Goal: Information Seeking & Learning: Learn about a topic

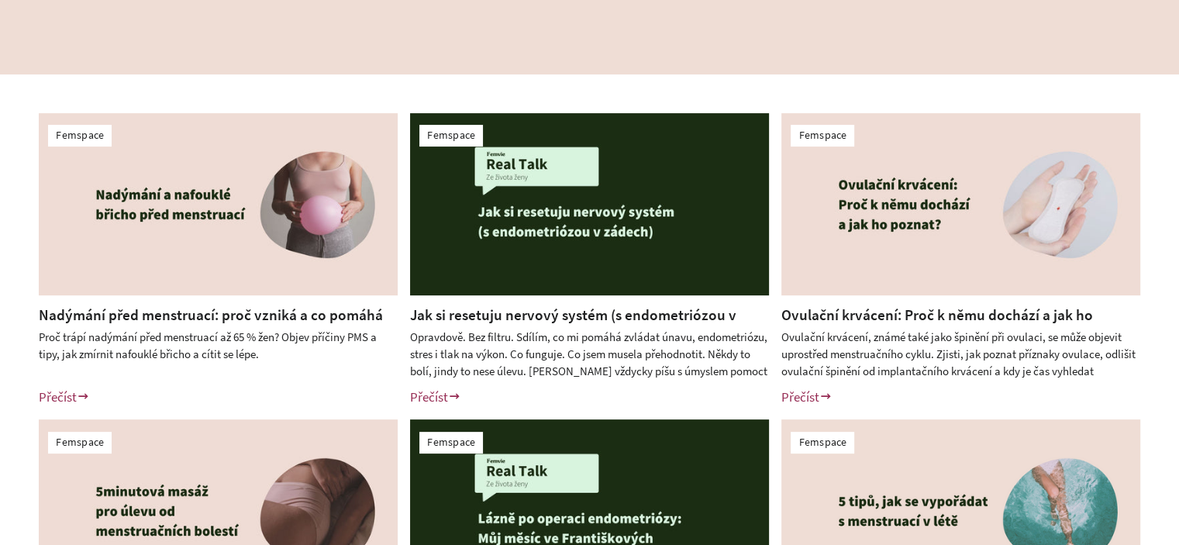
click at [250, 254] on img at bounding box center [218, 204] width 359 height 182
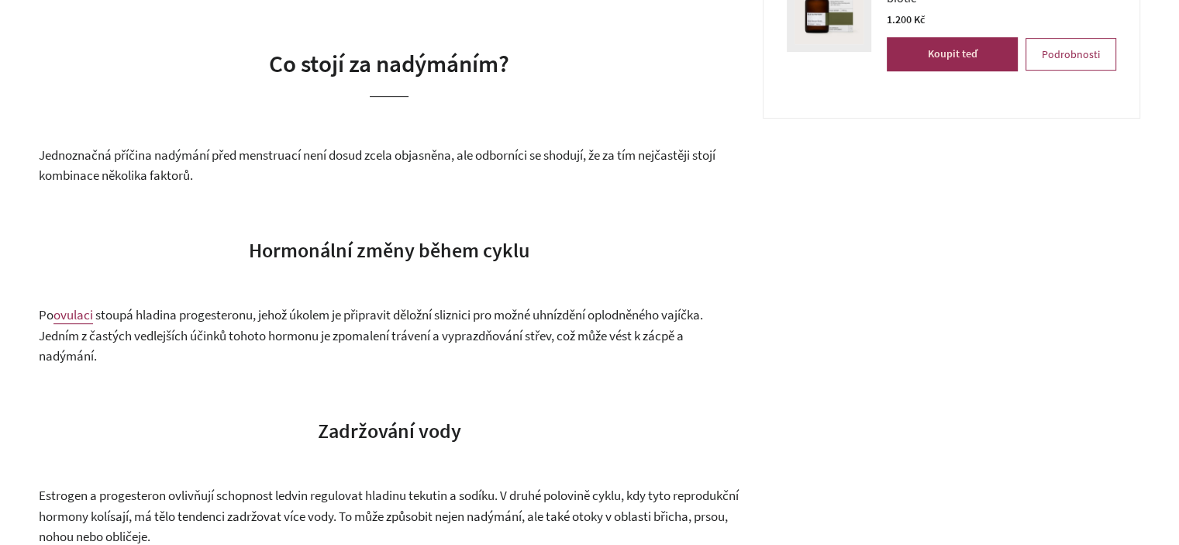
scroll to position [775, 0]
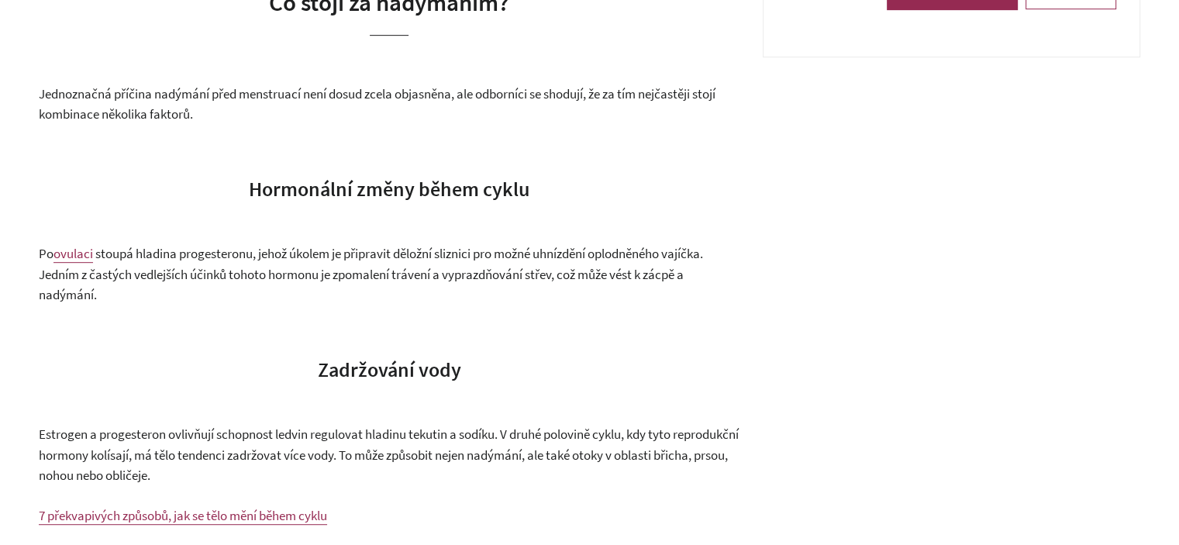
click at [360, 17] on span "Co stojí za nadýmáním?" at bounding box center [389, 2] width 240 height 30
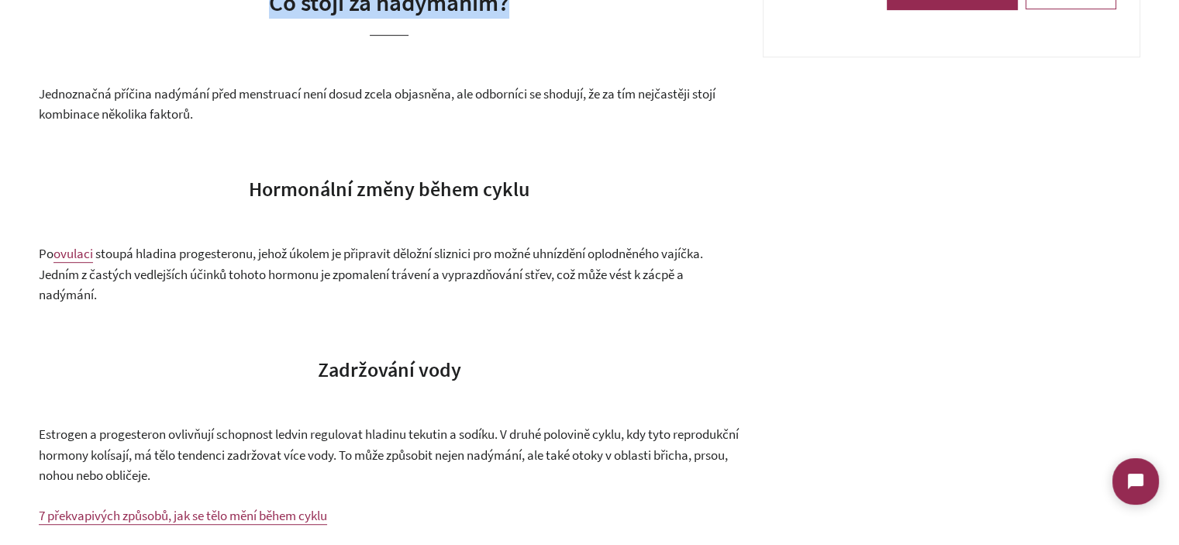
click at [360, 17] on span "Co stojí za nadýmáním?" at bounding box center [389, 2] width 240 height 30
click at [381, 17] on span "Co stojí za nadýmáním?" at bounding box center [389, 2] width 240 height 30
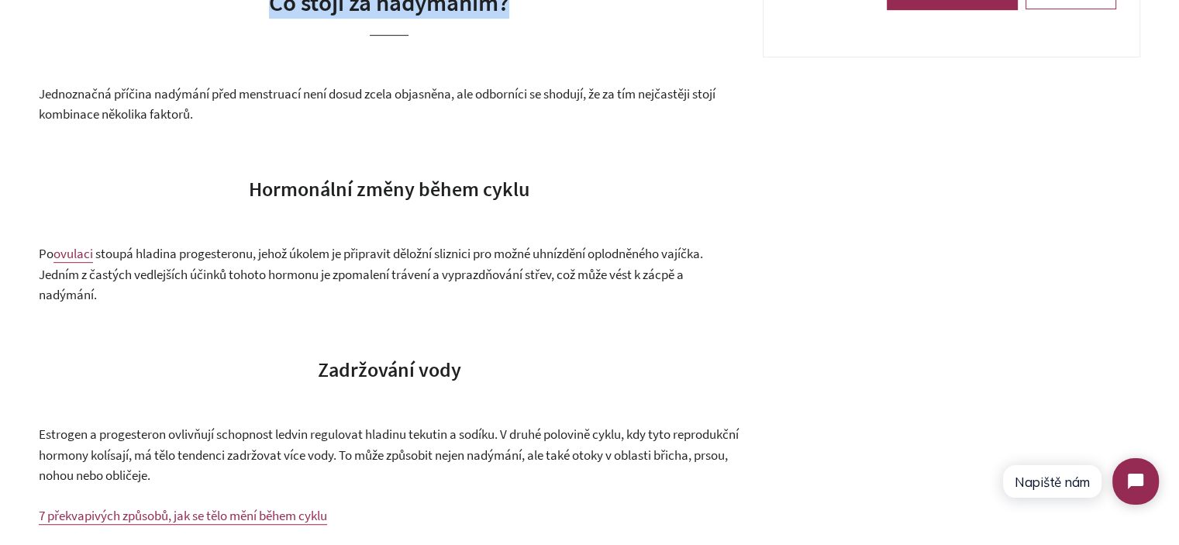
copy div "Co stojí za nadýmáním?"
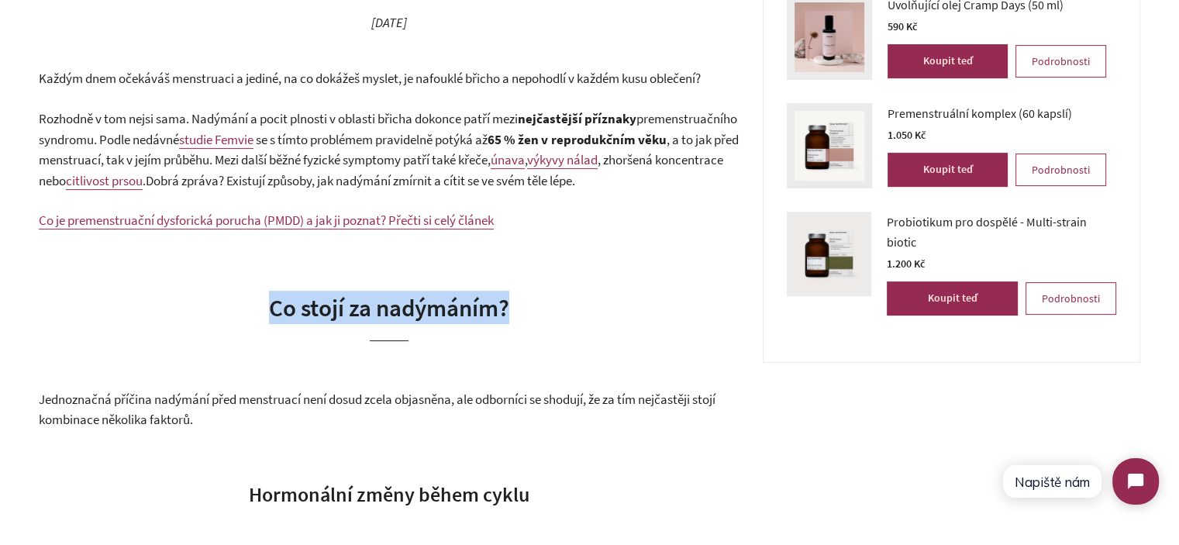
scroll to position [465, 0]
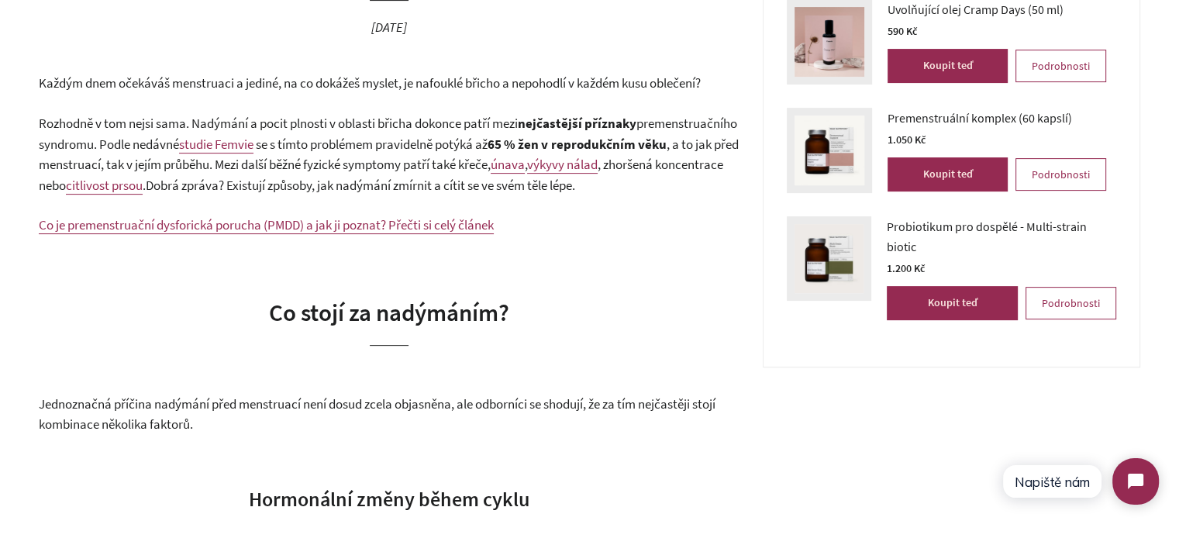
click at [210, 150] on span "premenstruačního syndromu. Podle nedávné" at bounding box center [388, 134] width 699 height 38
click at [59, 87] on span "Každým dnem očekáváš menstruaci a jediné, na co dokážeš myslet, je nafouklé bři…" at bounding box center [370, 82] width 662 height 17
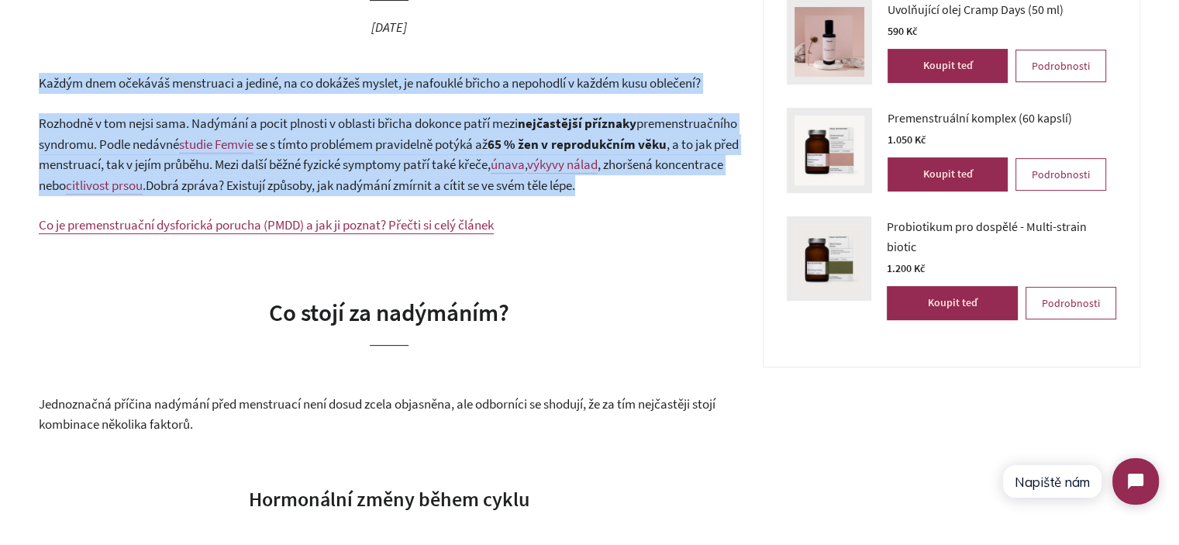
drag, startPoint x: 59, startPoint y: 87, endPoint x: 176, endPoint y: 174, distance: 145.8
copy div "Každým dnem očekáváš menstruaci a jediné, na co dokážeš myslet, je nafouklé bři…"
click at [209, 173] on p "Rozhodně v tom nejsi sama. Nadýmání a pocit plnosti v oblasti břicha dokonce pa…" at bounding box center [389, 154] width 701 height 82
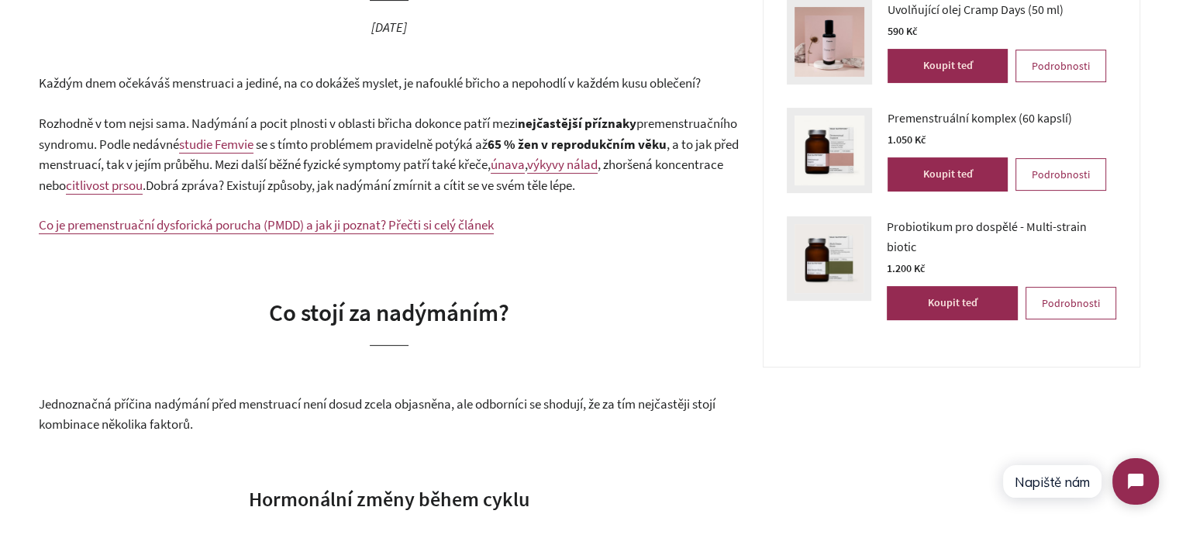
click at [561, 235] on p "Co je premenstruační dysforická porucha (PMDD) a jak ji poznat? Přečti si celý …" at bounding box center [389, 225] width 701 height 21
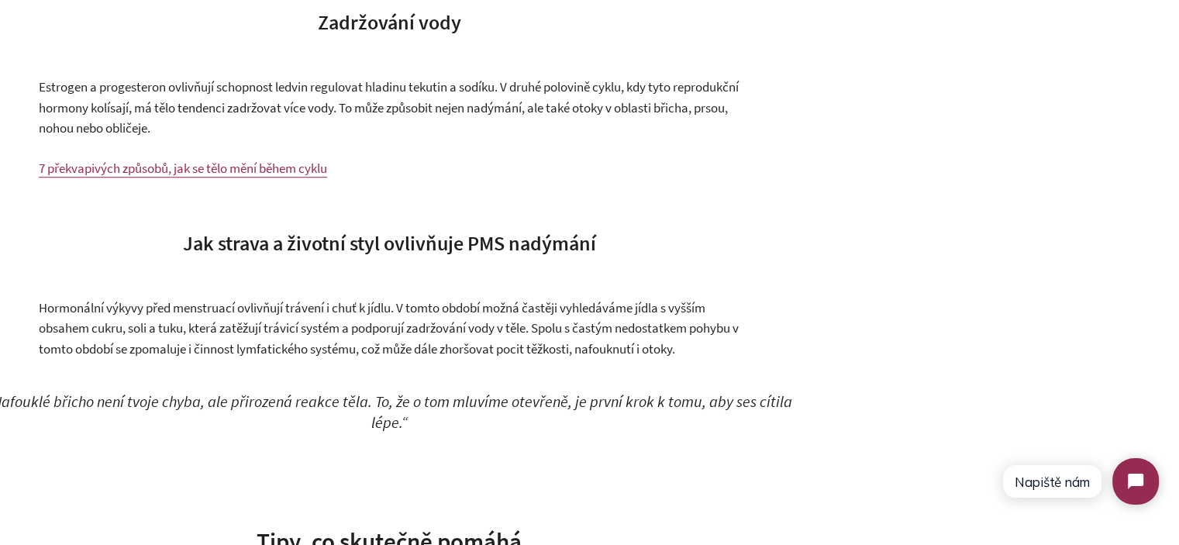
scroll to position [1163, 0]
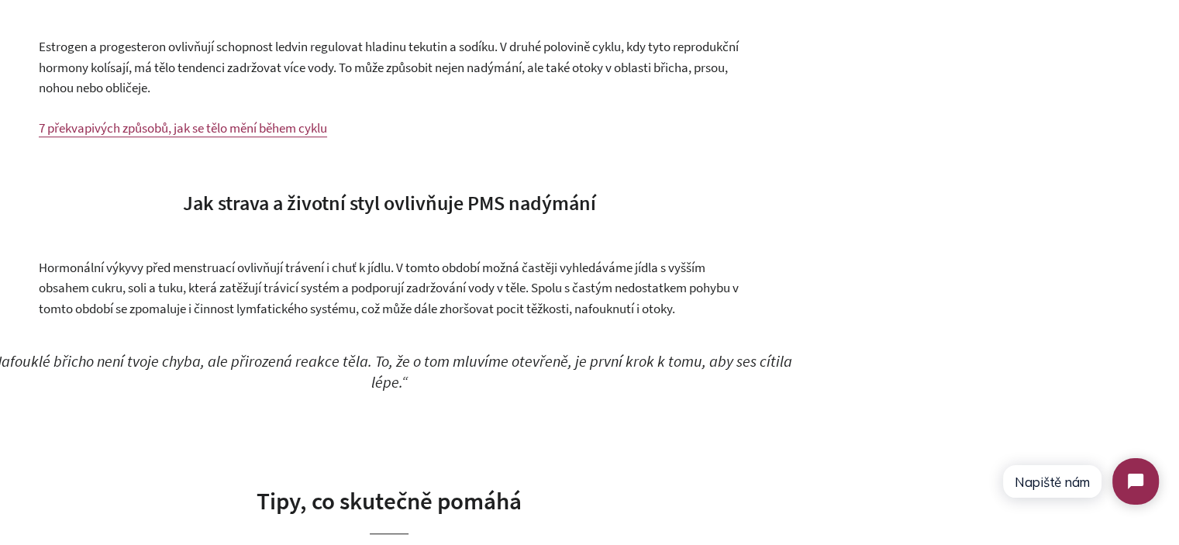
click at [397, 216] on span "Jak strava a životní styl ovlivňuje PMS nadýmání" at bounding box center [389, 203] width 413 height 26
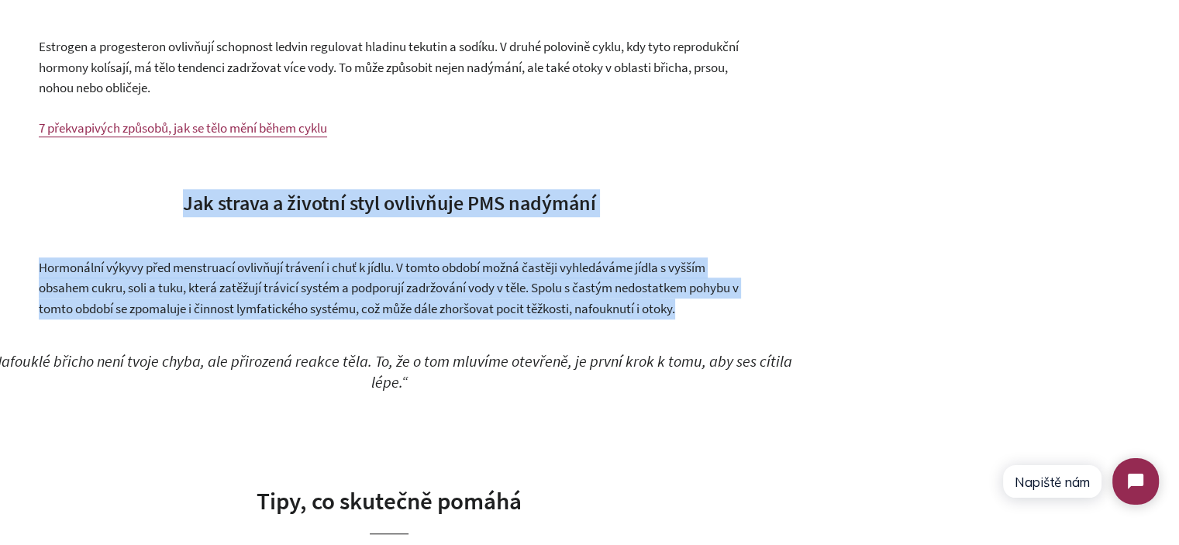
drag, startPoint x: 397, startPoint y: 223, endPoint x: 438, endPoint y: 304, distance: 91.2
click at [439, 304] on span "Hormonální výkyvy před menstruací ovlivňují trávení i chuť k jídlu. V tomto obd…" at bounding box center [389, 288] width 700 height 58
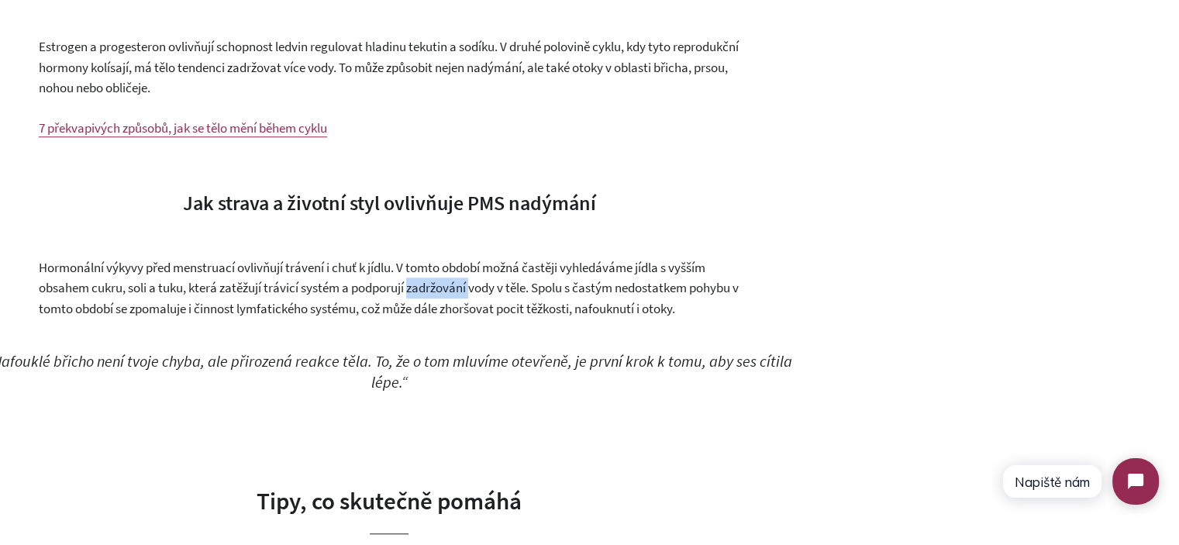
click at [439, 304] on span "Hormonální výkyvy před menstruací ovlivňují trávení i chuť k jídlu. V tomto obd…" at bounding box center [389, 288] width 700 height 58
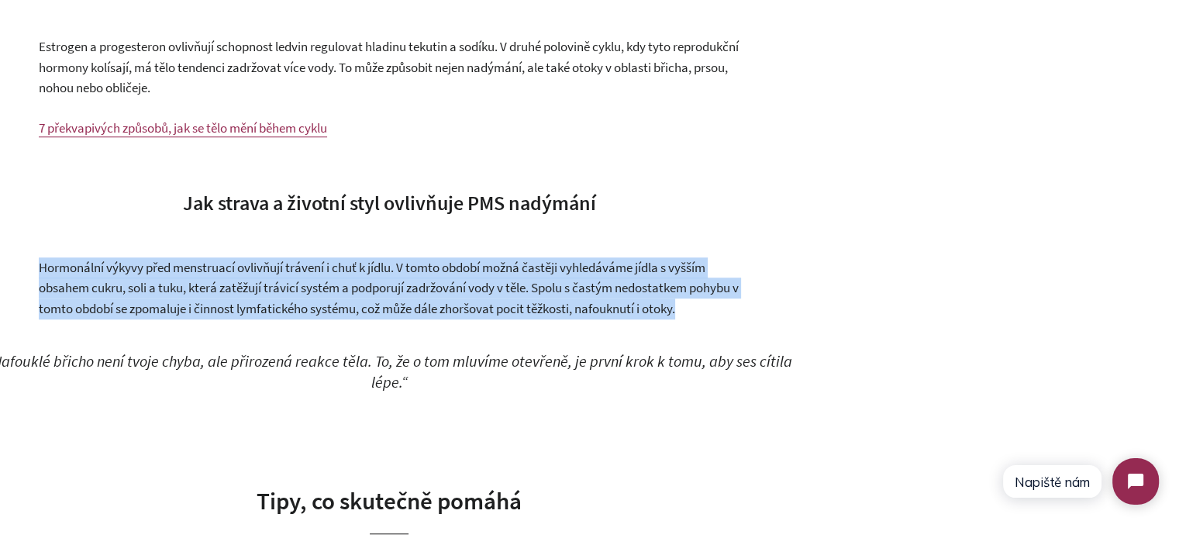
drag, startPoint x: 439, startPoint y: 304, endPoint x: 429, endPoint y: 243, distance: 61.3
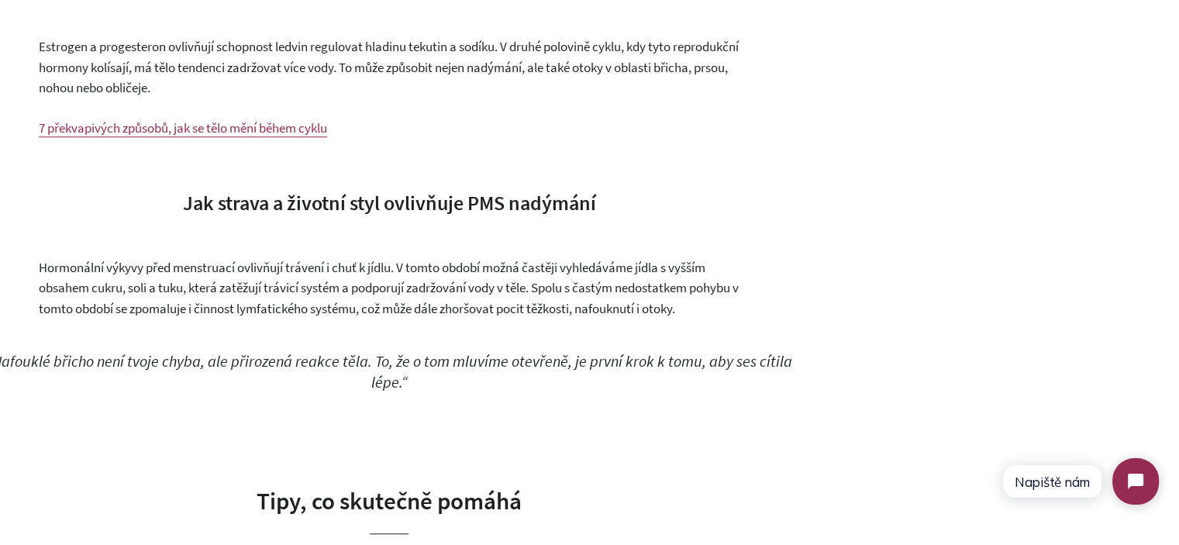
click at [425, 216] on span "Jak strava a životní styl ovlivňuje PMS nadýmání" at bounding box center [389, 203] width 413 height 26
click at [424, 216] on span "Jak strava a životní styl ovlivňuje PMS nadýmání" at bounding box center [389, 203] width 413 height 26
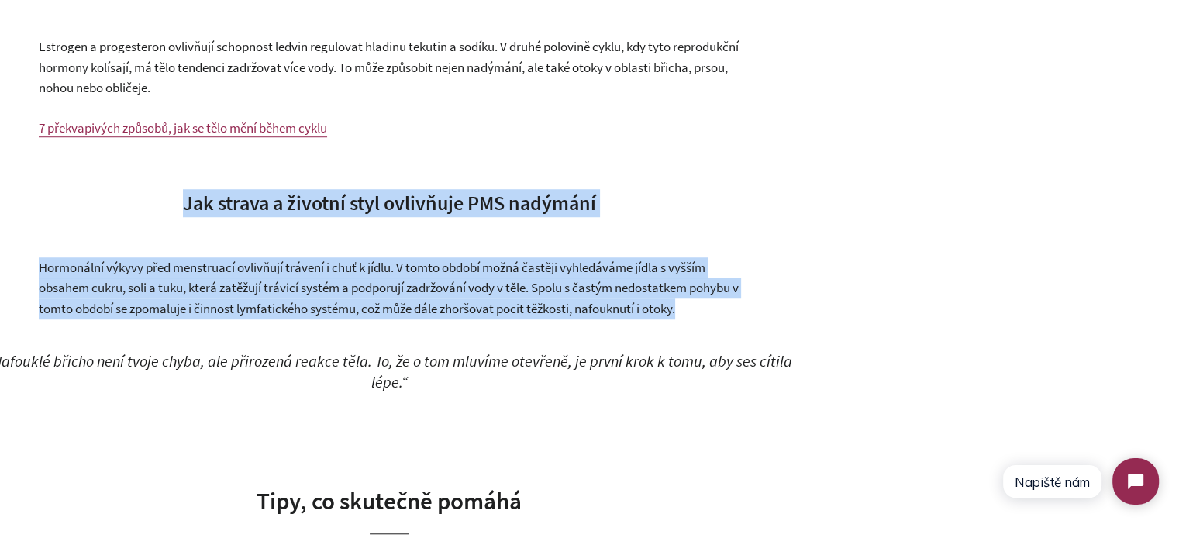
drag, startPoint x: 424, startPoint y: 226, endPoint x: 464, endPoint y: 322, distance: 103.3
click at [464, 317] on span "Hormonální výkyvy před menstruací ovlivňují trávení i chuť k jídlu. V tomto obd…" at bounding box center [389, 288] width 700 height 58
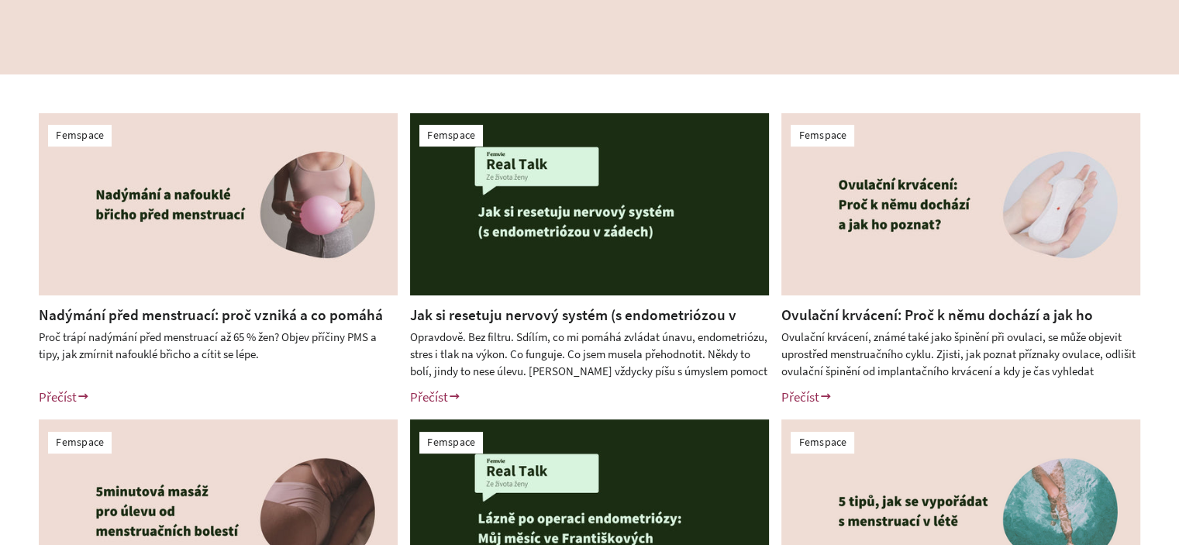
scroll to position [310, 0]
click at [144, 316] on link "Nadýmání před menstruací: proč vzniká a co pomáhá při PMS" at bounding box center [211, 326] width 344 height 40
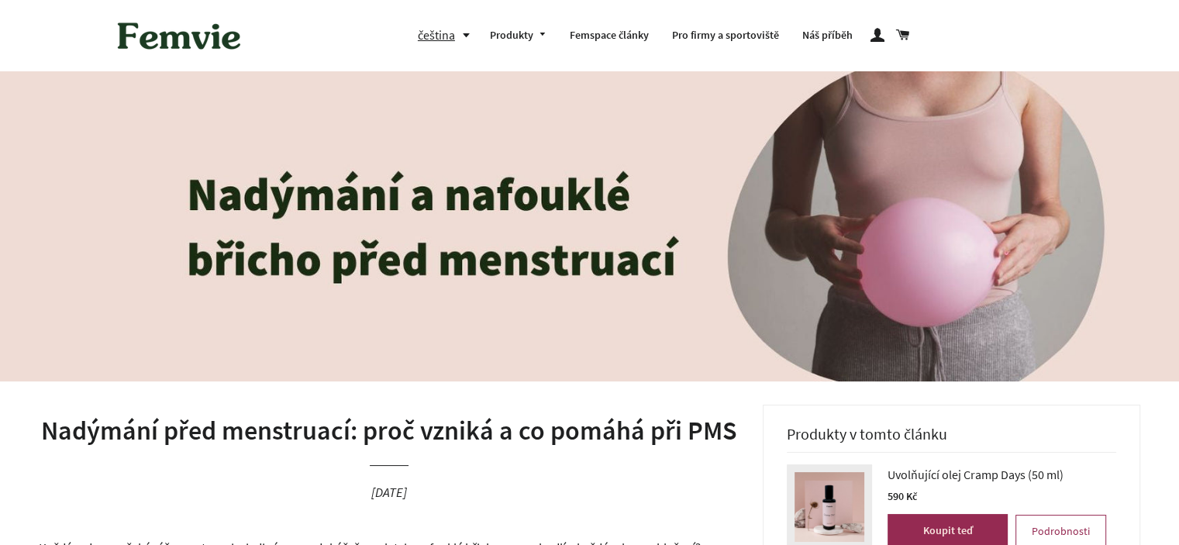
click at [184, 427] on h1 "Nadýmání před menstruací: proč vzniká a co pomáhá při PMS" at bounding box center [389, 431] width 701 height 37
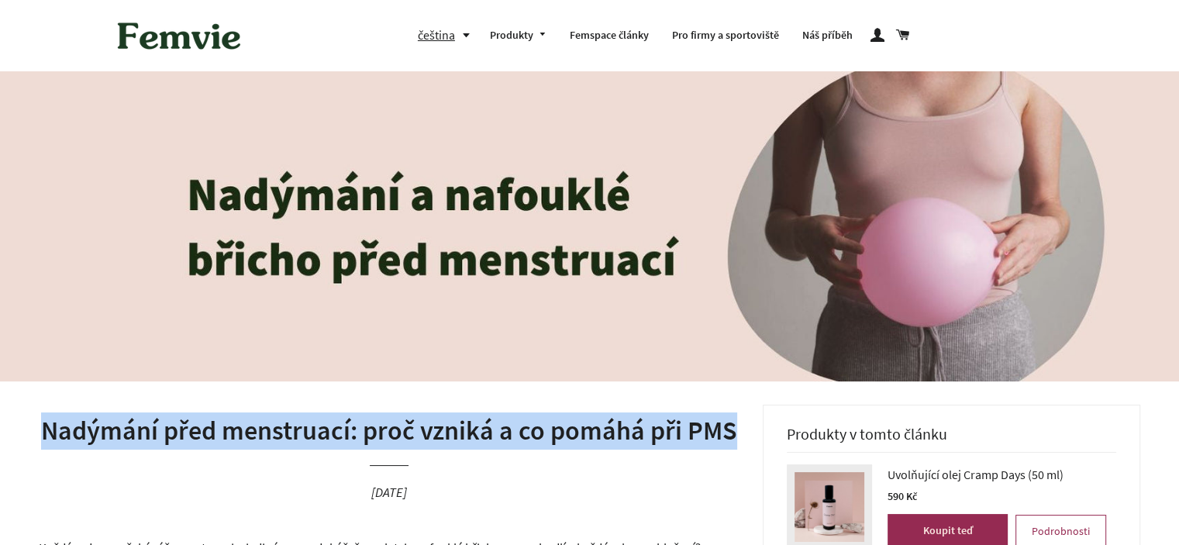
click at [184, 427] on h1 "Nadýmání před menstruací: proč vzniká a co pomáhá při PMS" at bounding box center [389, 431] width 701 height 37
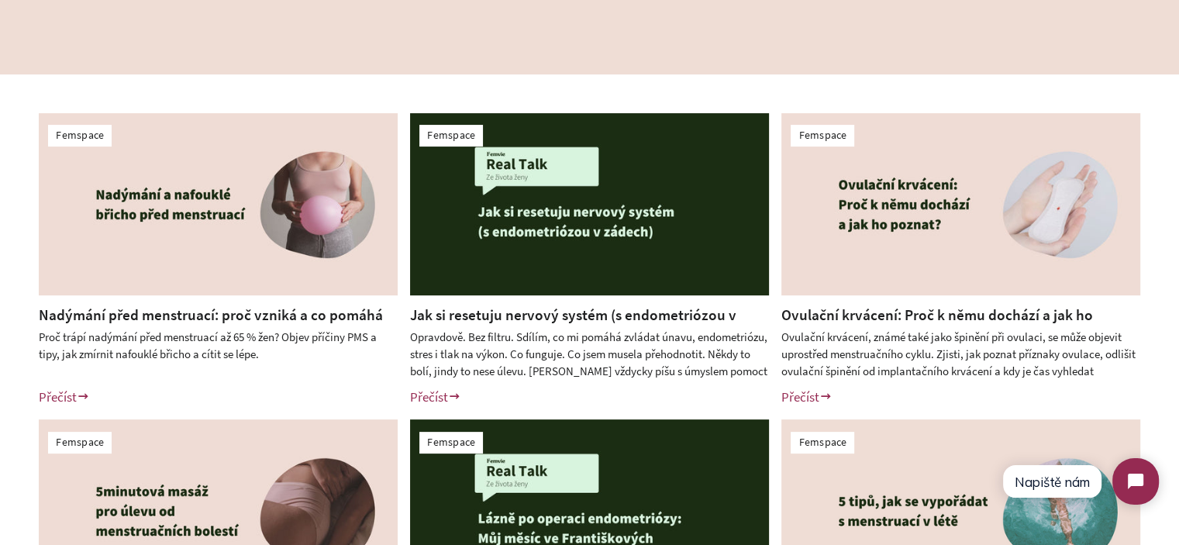
click at [299, 313] on link "Nadýmání před menstruací: proč vzniká a co pomáhá při PMS" at bounding box center [211, 326] width 344 height 40
